Goal: Transaction & Acquisition: Register for event/course

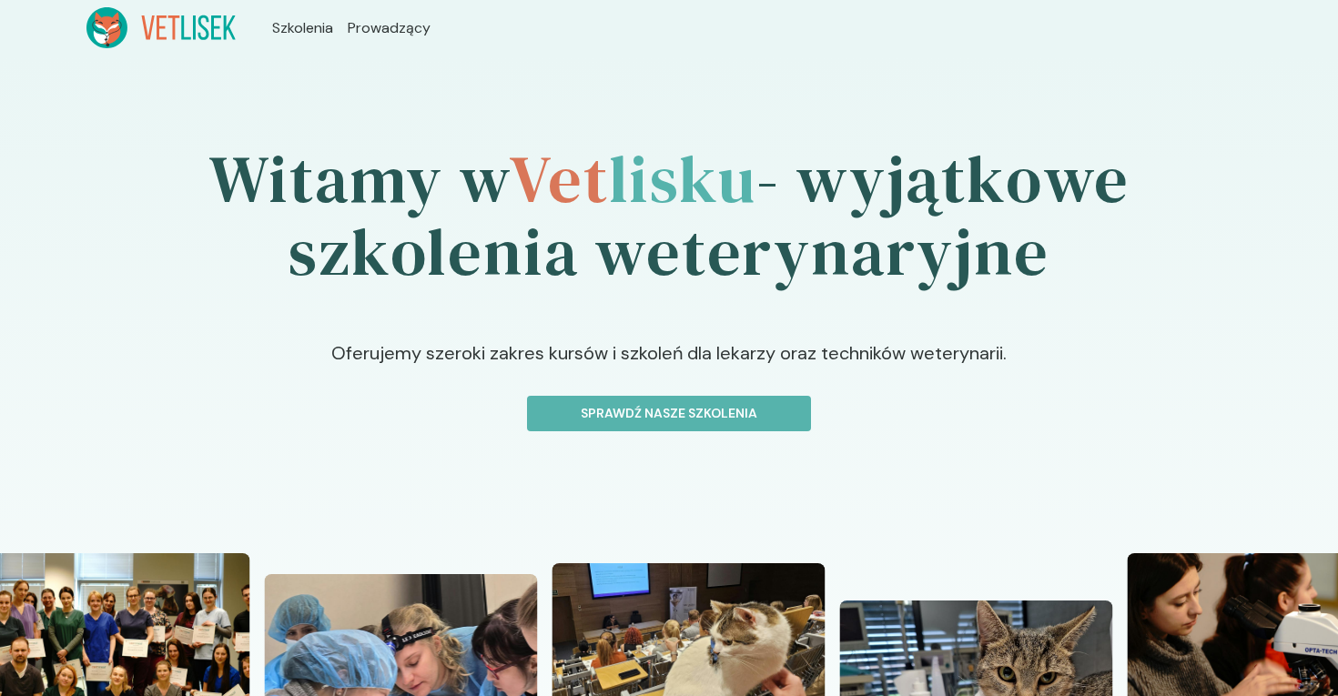
scroll to position [316, 0]
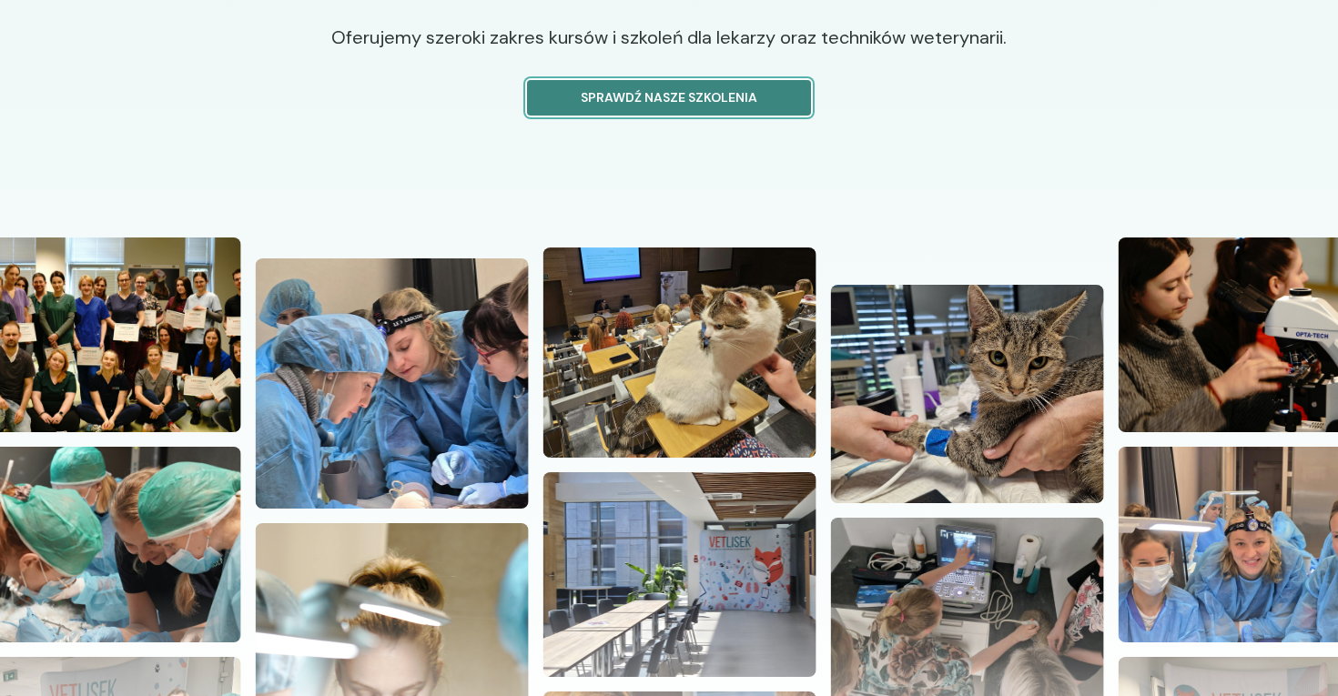
click at [572, 100] on p "Sprawdź nasze szkolenia" at bounding box center [669, 97] width 253 height 19
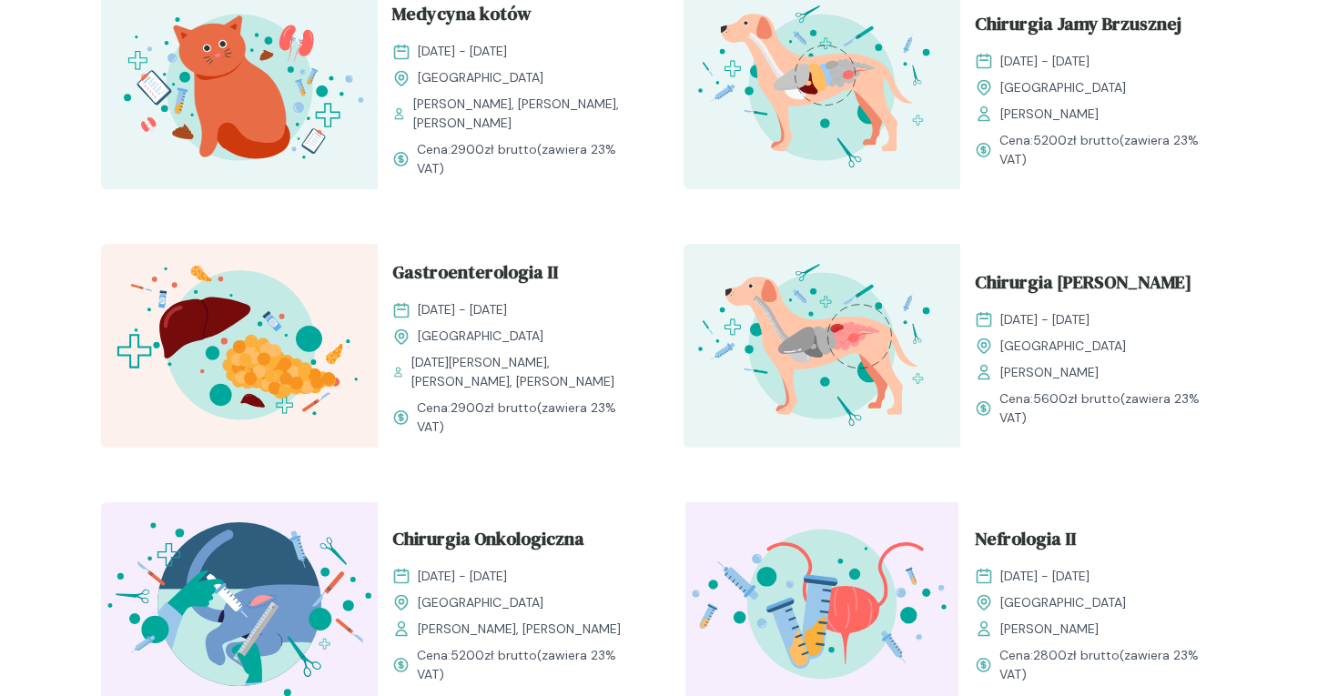
scroll to position [1745, 0]
click at [1023, 283] on span "Chirurgia [PERSON_NAME]" at bounding box center [1083, 285] width 217 height 35
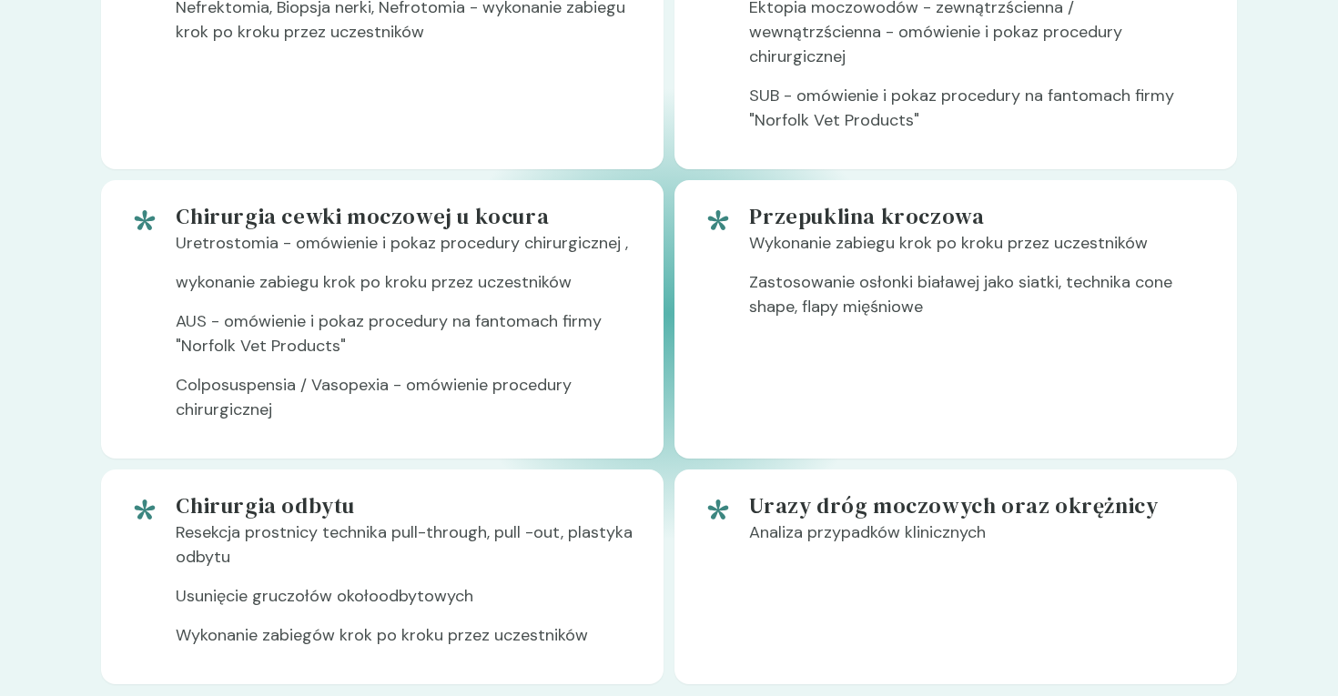
scroll to position [1215, 0]
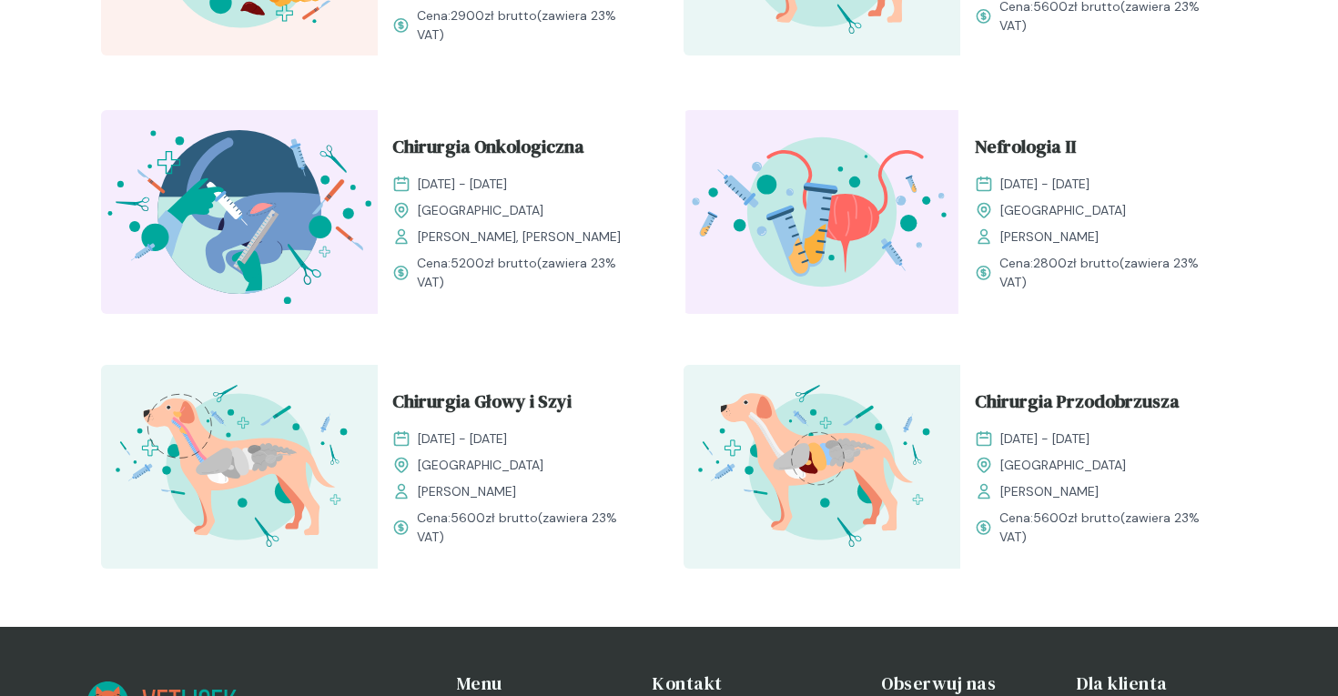
scroll to position [2138, 0]
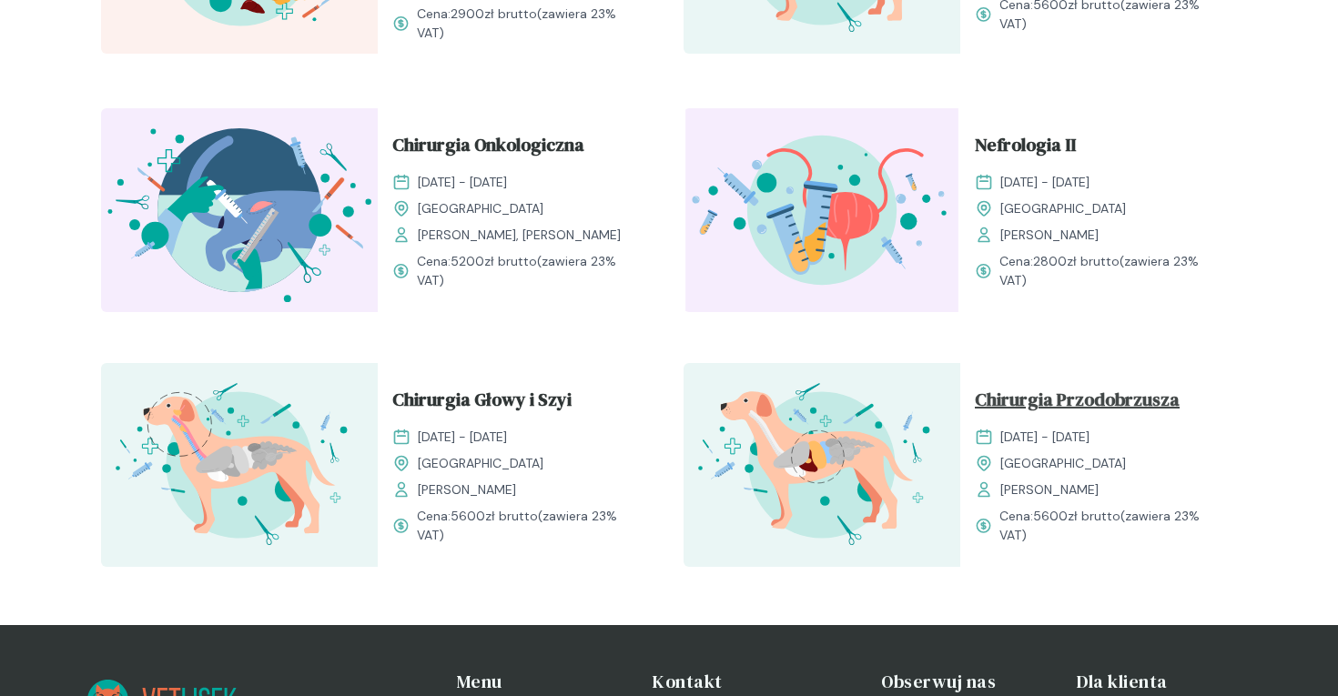
click at [1042, 396] on span "Chirurgia Przodobrzusza" at bounding box center [1077, 403] width 205 height 35
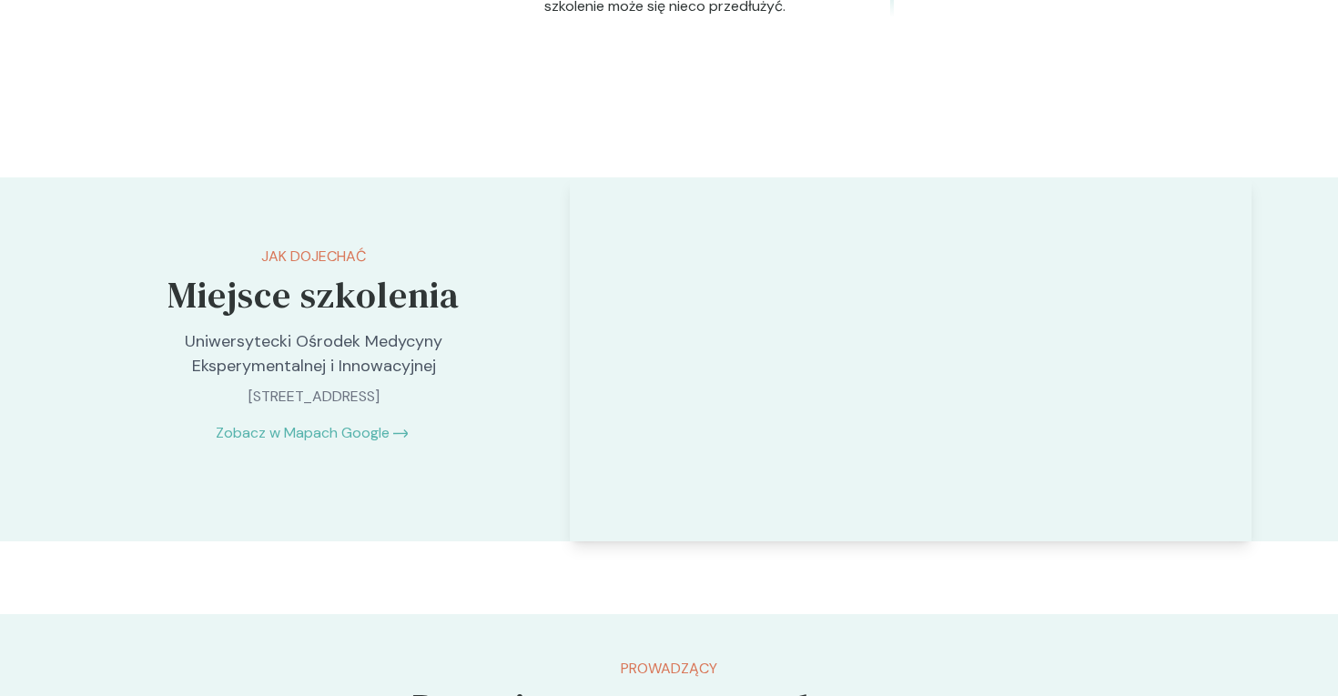
scroll to position [3912, 0]
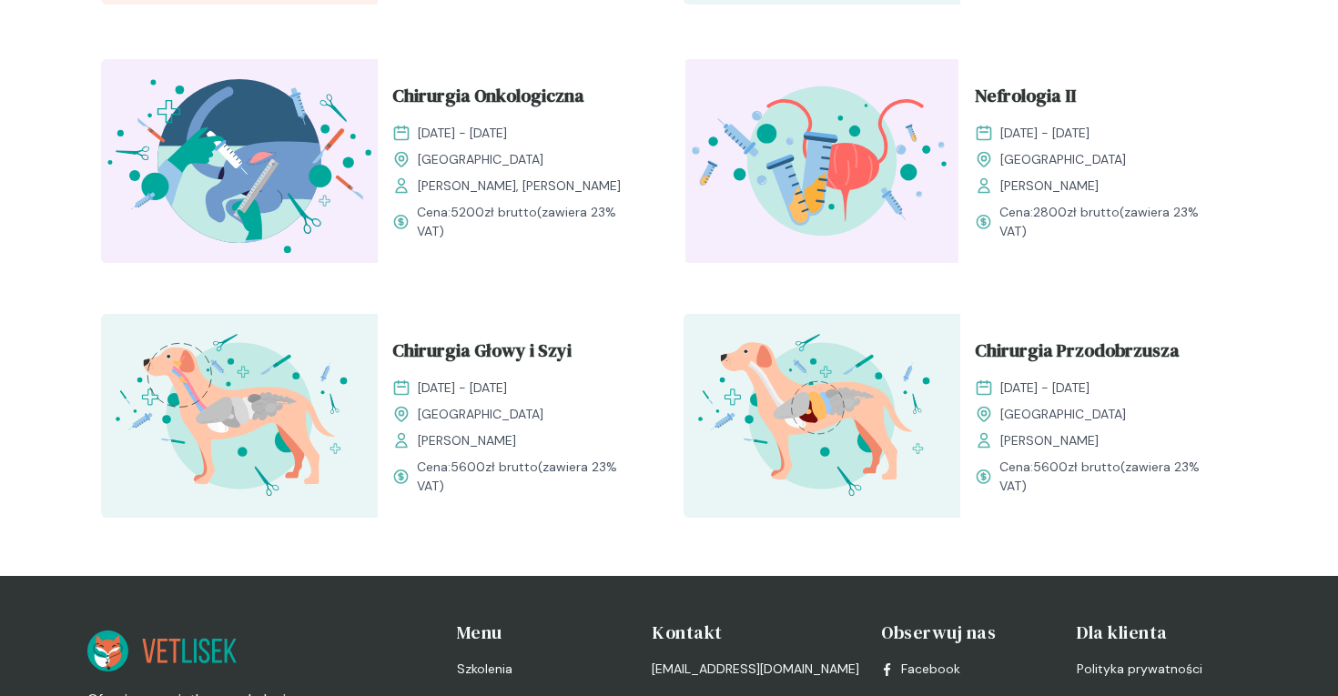
scroll to position [2389, 0]
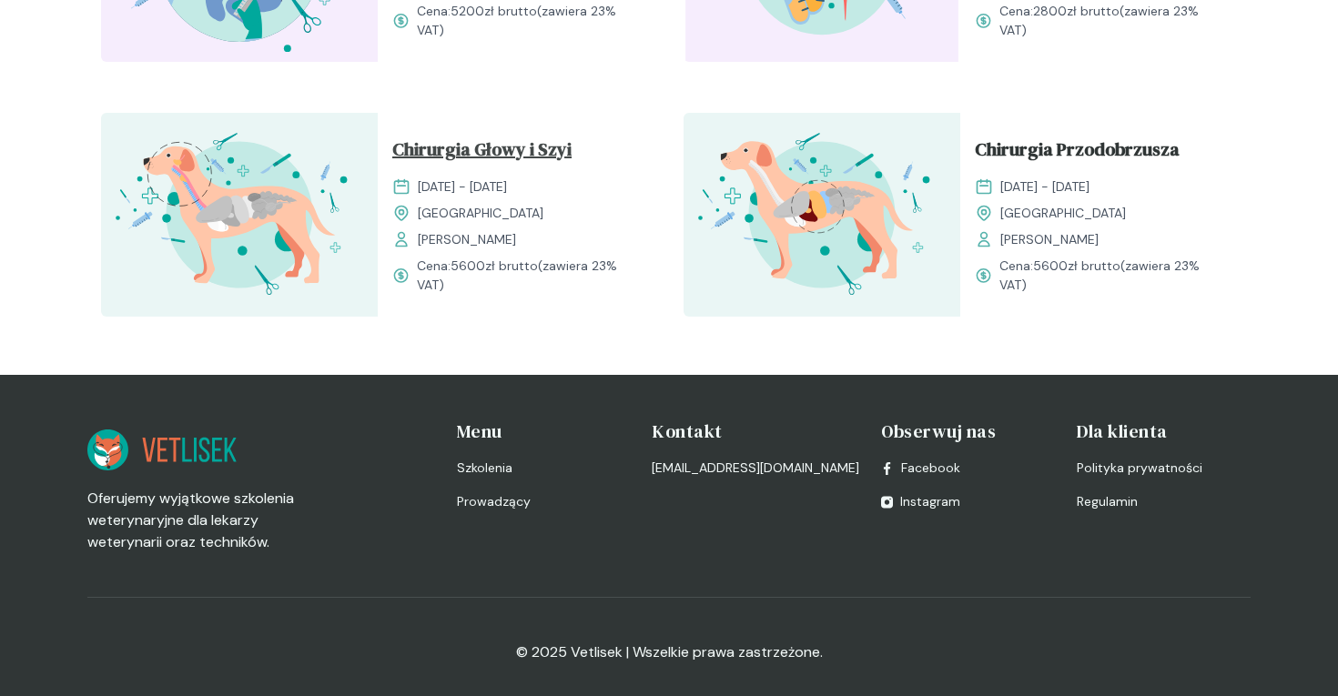
click at [431, 144] on span "Chirurgia Głowy i Szyi" at bounding box center [481, 153] width 179 height 35
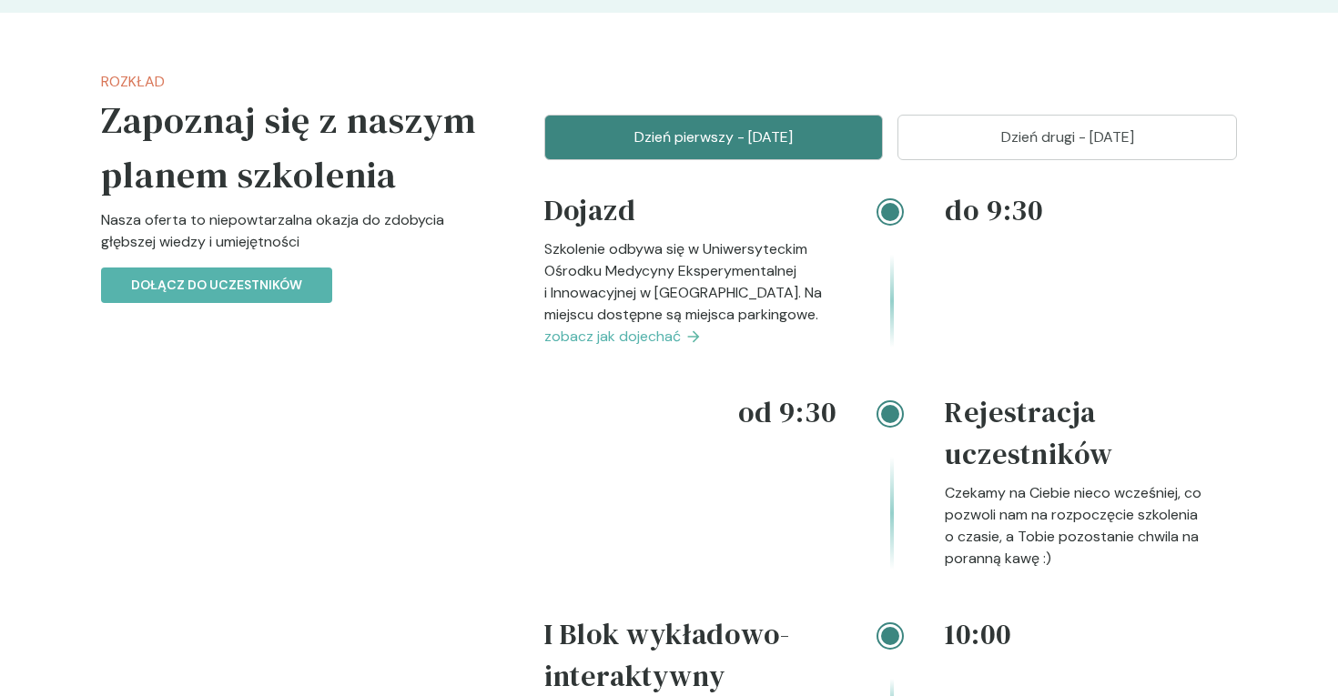
scroll to position [1861, 0]
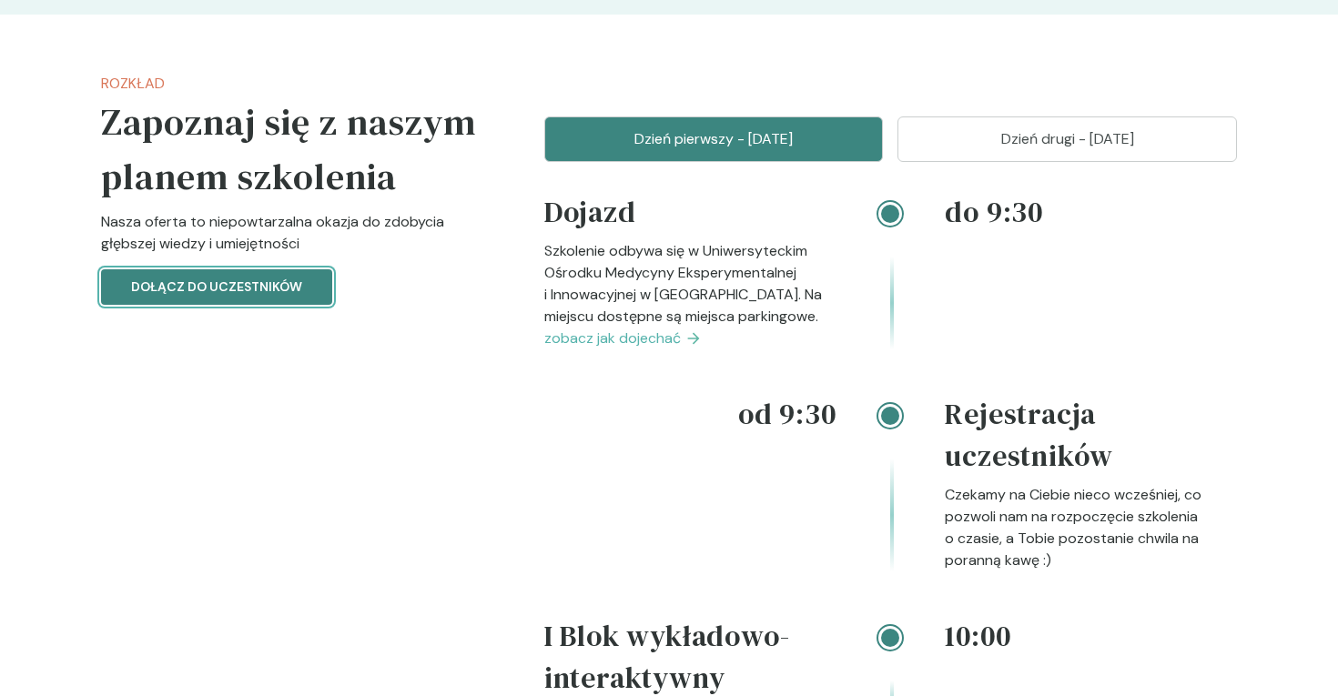
click at [213, 273] on button "Dołącz do uczestników" at bounding box center [216, 287] width 231 height 36
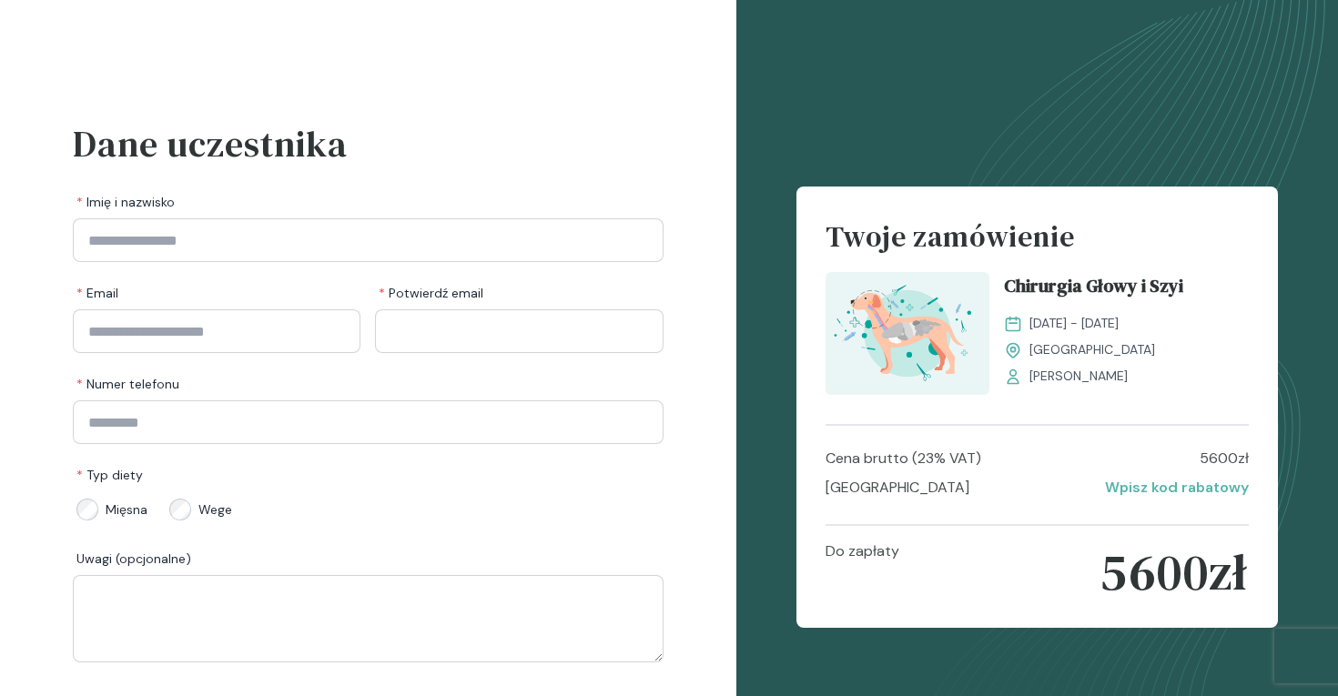
scroll to position [118, 0]
